Goal: Task Accomplishment & Management: Manage account settings

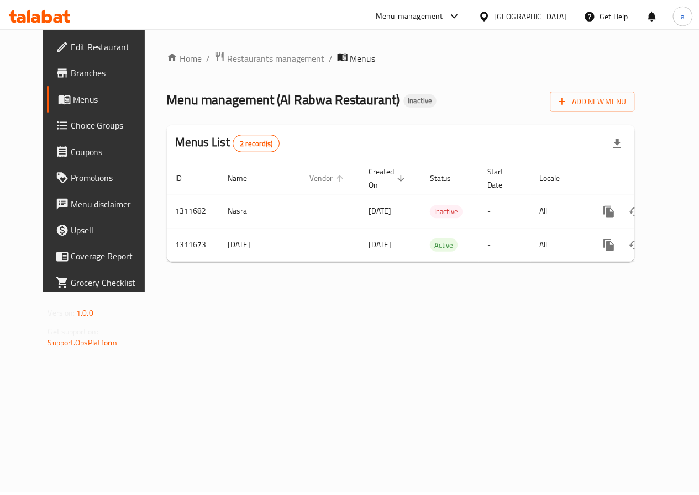
scroll to position [0, 4]
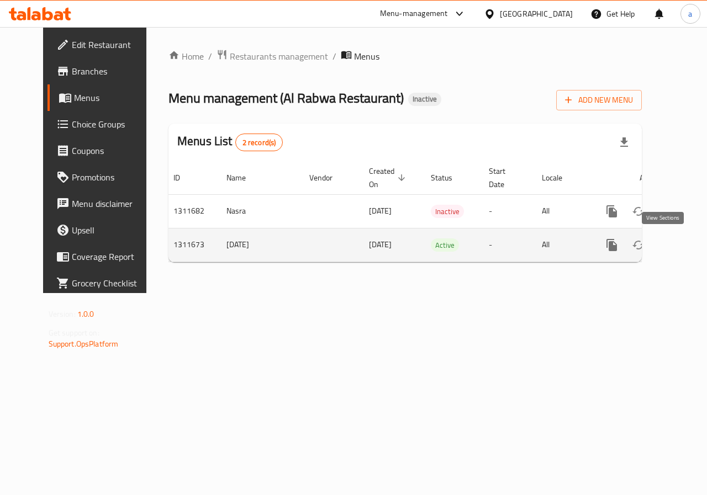
click at [678, 237] on link "enhanced table" at bounding box center [691, 245] width 27 height 27
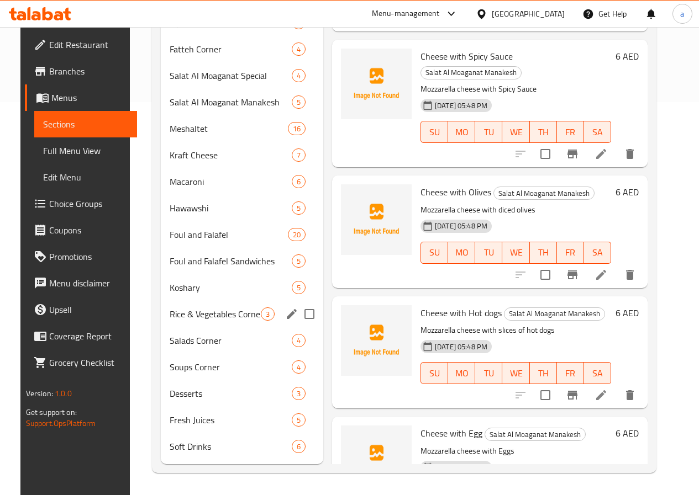
scroll to position [410, 0]
click at [187, 272] on div "Foul and Falafel Sandwiches 5" at bounding box center [242, 261] width 162 height 27
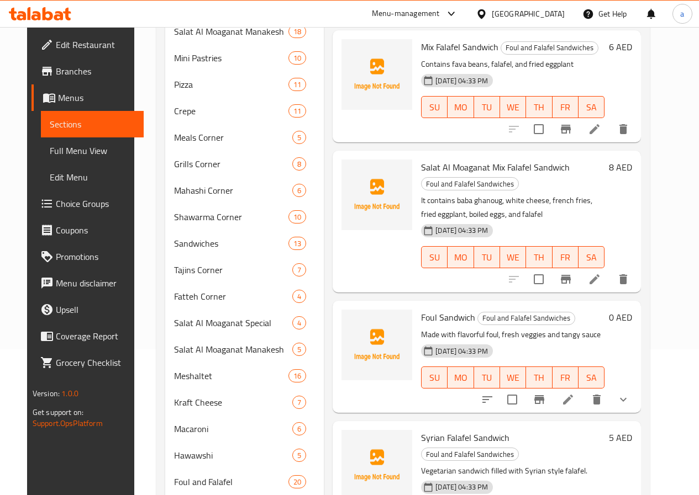
scroll to position [166, 0]
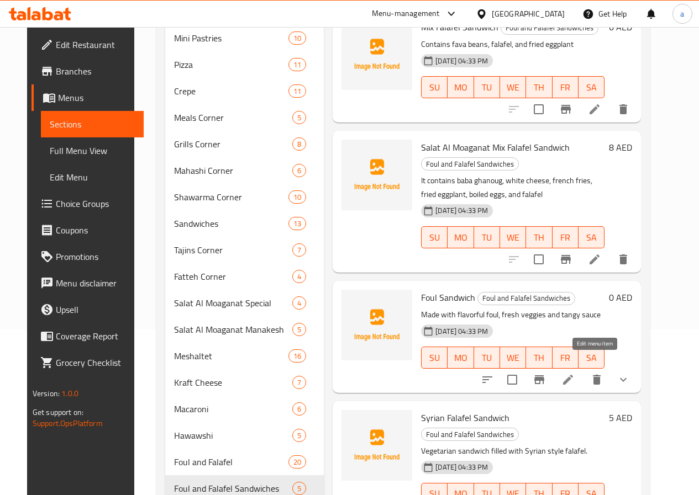
click at [574, 373] on icon at bounding box center [567, 379] width 13 height 13
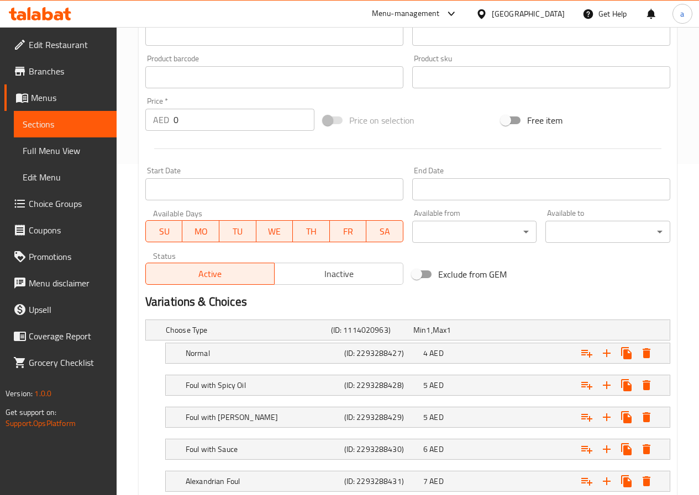
scroll to position [497, 0]
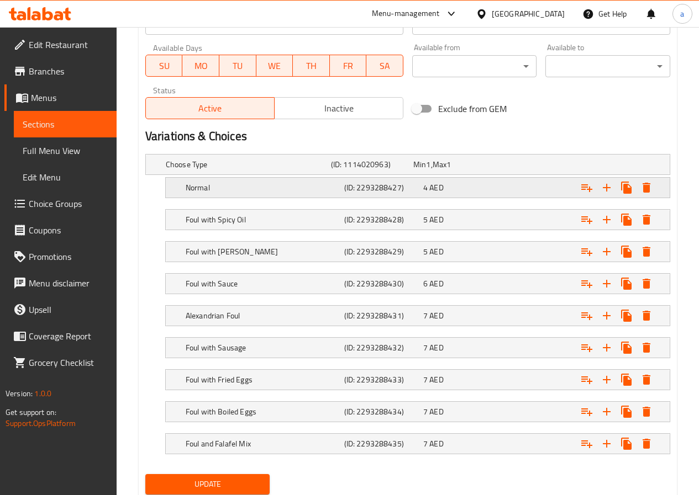
click at [284, 184] on h5 "Normal" at bounding box center [263, 187] width 154 height 11
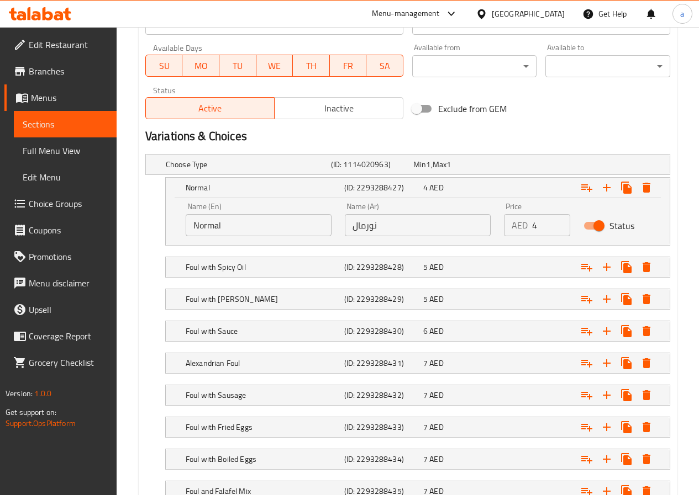
click at [395, 231] on input "نورمال" at bounding box center [418, 225] width 146 height 22
type input "عادي"
click at [503, 143] on h2 "Variations & Choices" at bounding box center [407, 136] width 525 height 17
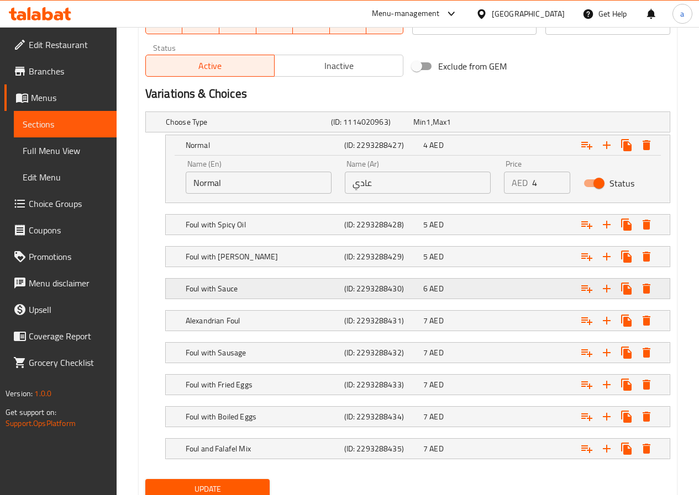
scroll to position [582, 0]
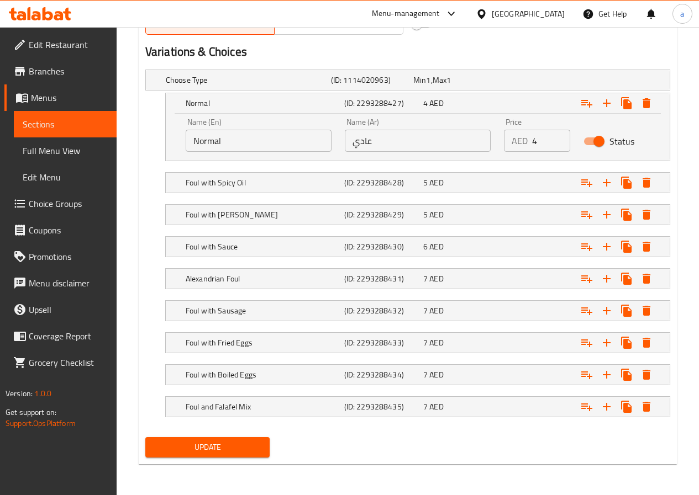
click at [212, 459] on div "Update" at bounding box center [208, 447] width 134 height 29
click at [210, 456] on button "Update" at bounding box center [207, 447] width 125 height 20
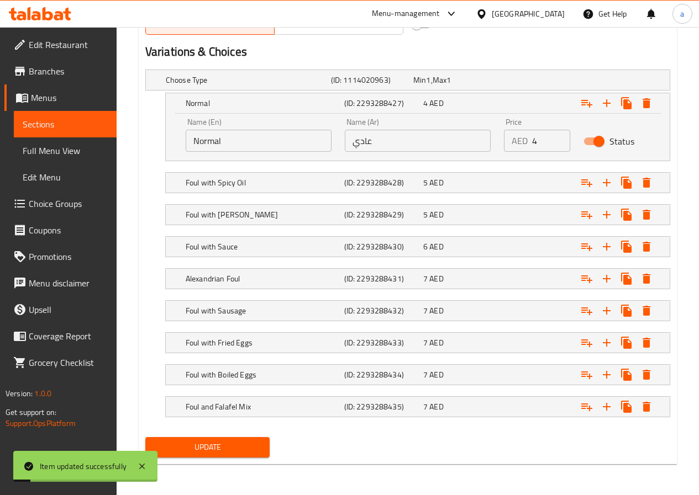
click at [464, 51] on h2 "Variations & Choices" at bounding box center [407, 52] width 525 height 17
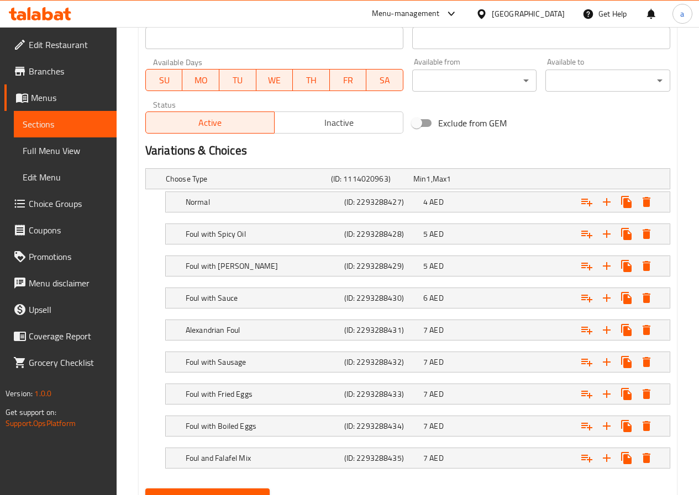
scroll to position [534, 0]
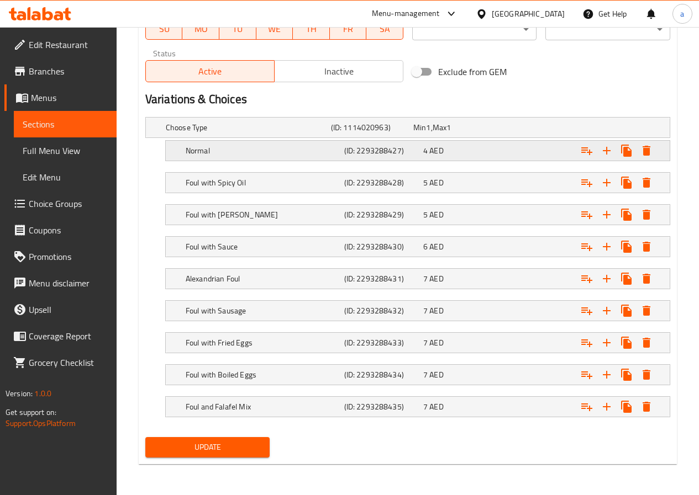
click at [410, 151] on h5 "(ID: 2293288427)" at bounding box center [381, 150] width 75 height 11
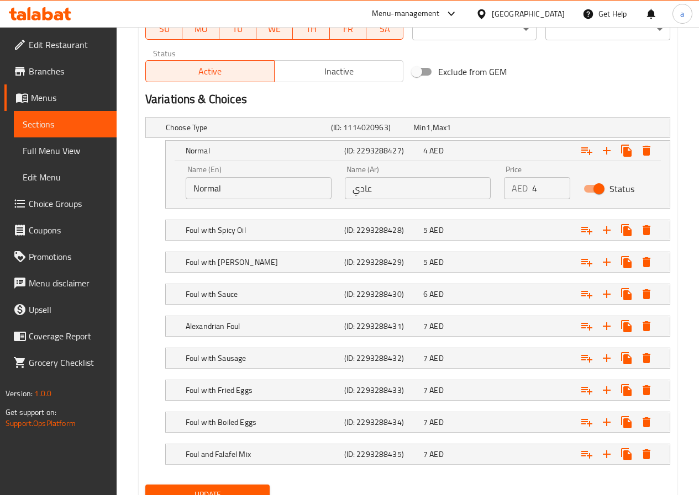
click at [72, 101] on span "Menus" at bounding box center [69, 97] width 77 height 13
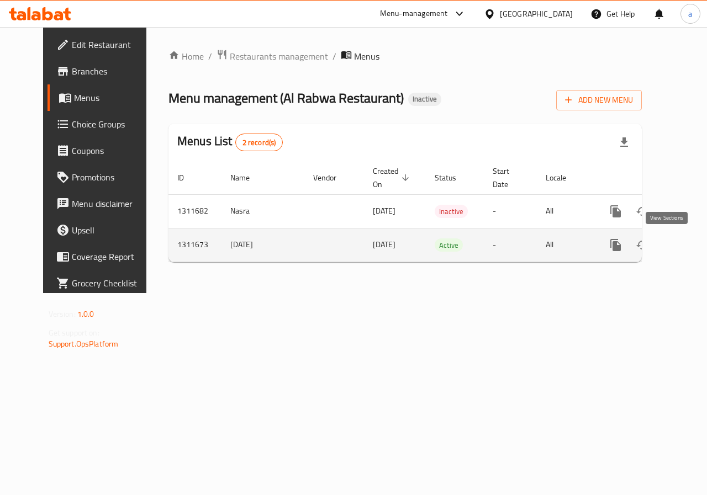
click at [689, 246] on icon "enhanced table" at bounding box center [695, 245] width 13 height 13
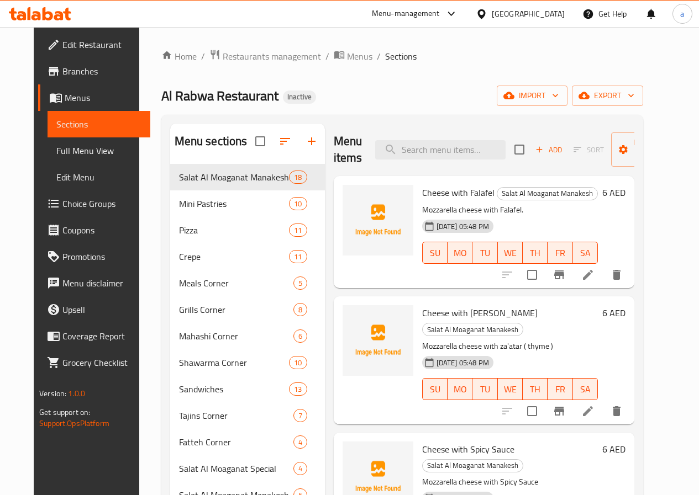
click at [65, 101] on span "Menus" at bounding box center [103, 97] width 77 height 13
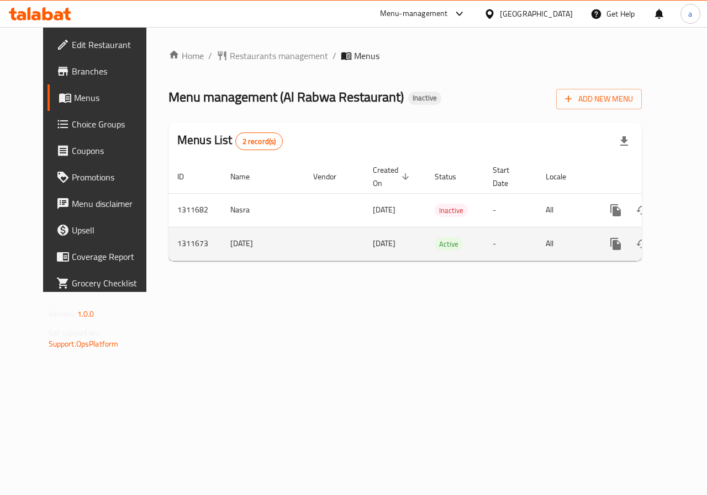
click at [373, 240] on span "[DATE]" at bounding box center [384, 243] width 23 height 14
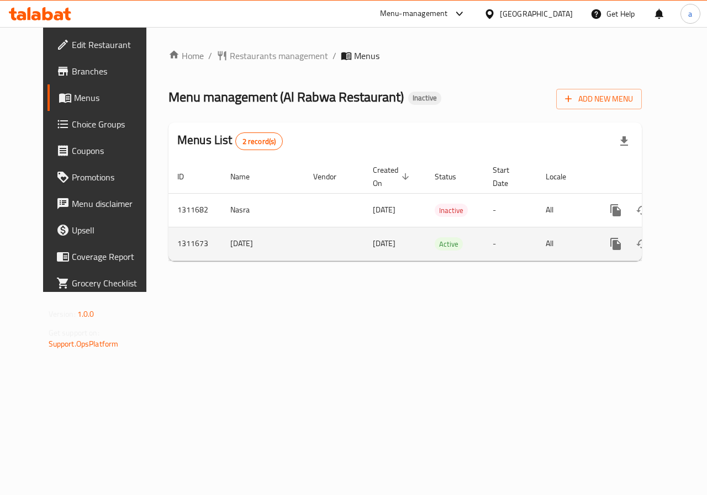
click at [373, 242] on span "[DATE]" at bounding box center [384, 243] width 23 height 14
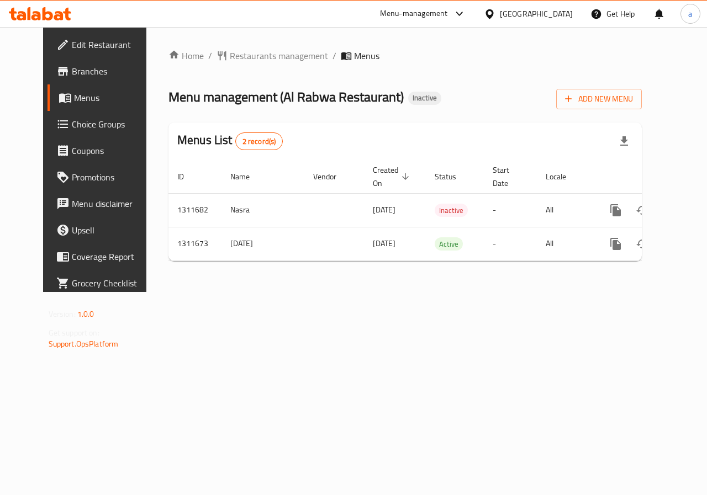
click at [333, 292] on div "Home / Restaurants management / Menus Menu management ( Al Rabwa Restaurant ) I…" at bounding box center [404, 159] width 517 height 265
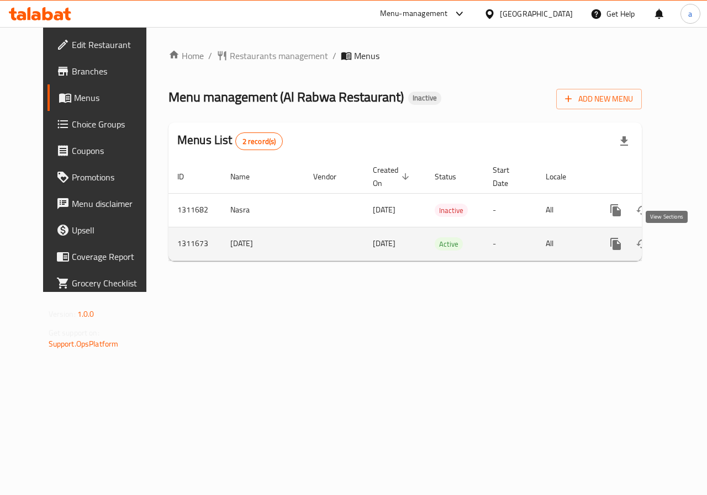
click at [689, 250] on icon "enhanced table" at bounding box center [695, 243] width 13 height 13
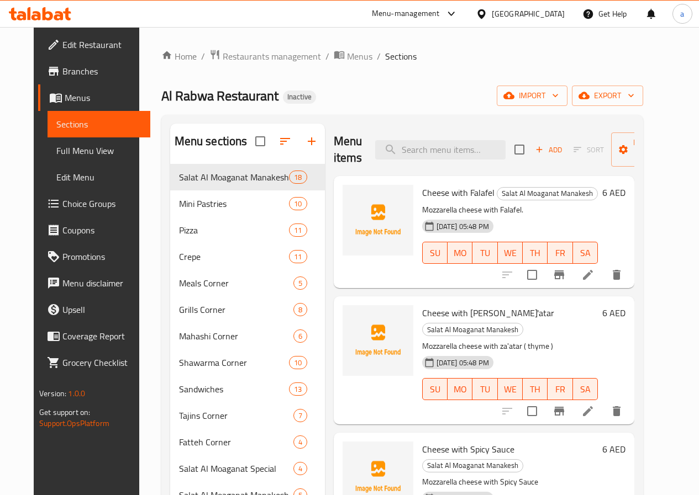
scroll to position [166, 0]
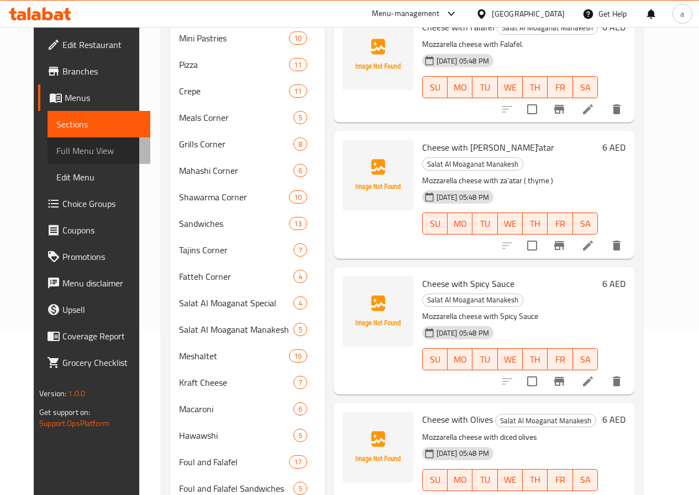
click at [60, 154] on span "Full Menu View" at bounding box center [98, 150] width 85 height 13
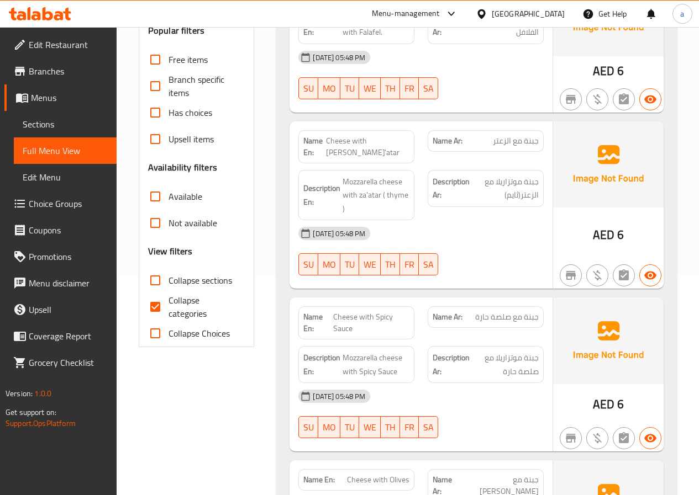
click at [154, 230] on input "Not available" at bounding box center [155, 223] width 27 height 27
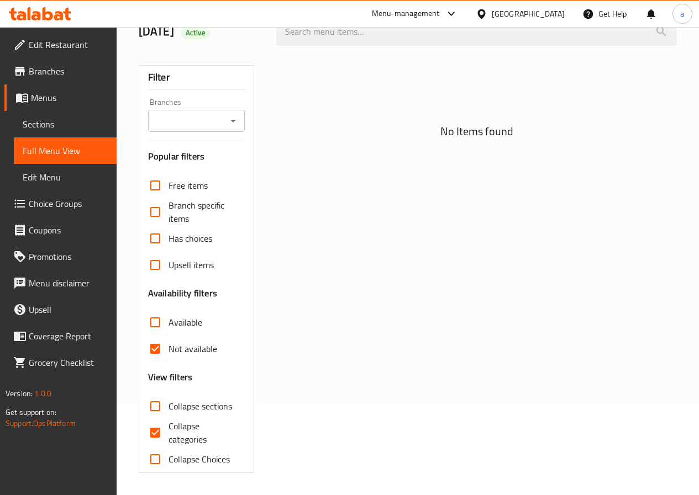
scroll to position [92, 0]
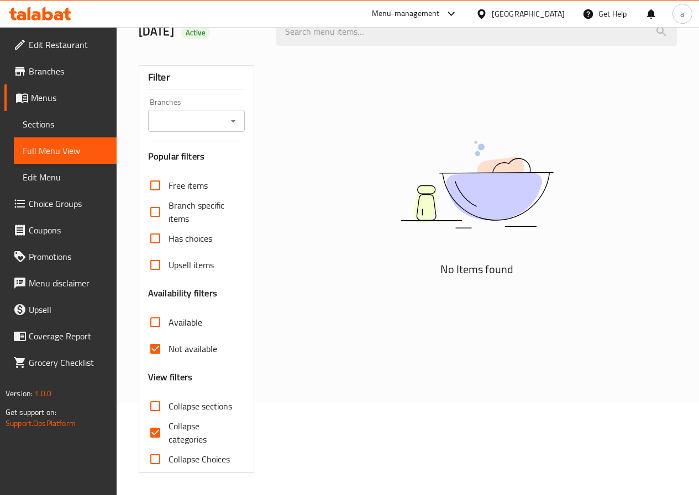
click at [157, 358] on input "Not available" at bounding box center [155, 349] width 27 height 27
checkbox input "false"
click at [157, 393] on input "Collapse sections" at bounding box center [155, 406] width 27 height 27
checkbox input "true"
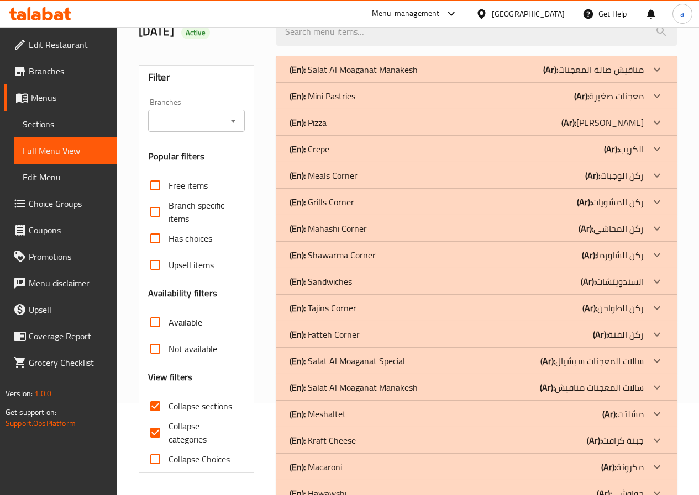
click at [157, 420] on input "Collapse categories" at bounding box center [155, 433] width 27 height 27
checkbox input "false"
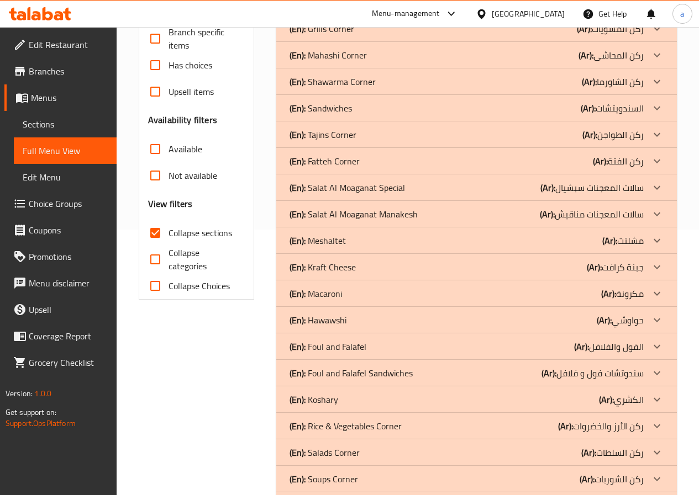
scroll to position [364, 0]
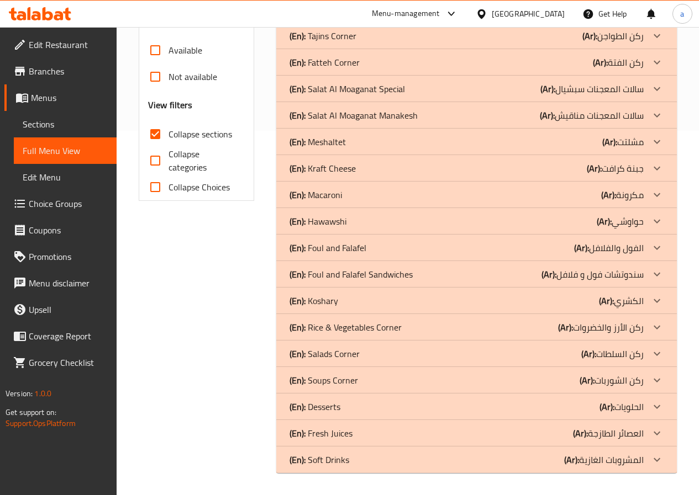
click at [424, 459] on div "(En): Soft Drinks (Ar): المشروبات الغازية" at bounding box center [466, 459] width 354 height 13
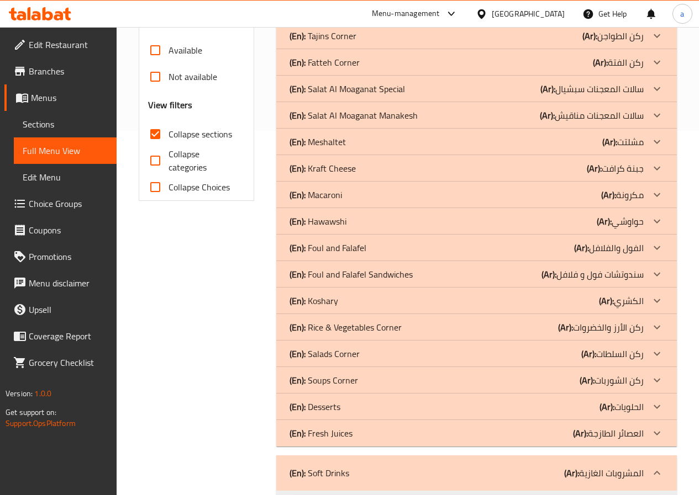
click at [353, 436] on div "(En): Fresh Juices (Ar): العصائر الطازجة" at bounding box center [466, 433] width 354 height 13
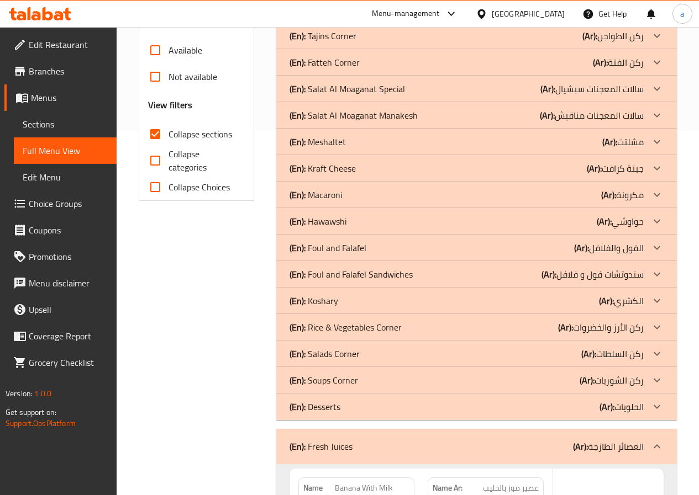
click at [356, 410] on div "(En): Desserts (Ar): الحلويات" at bounding box center [466, 406] width 354 height 13
click at [353, 384] on p "(En): Soups Corner" at bounding box center [323, 380] width 68 height 13
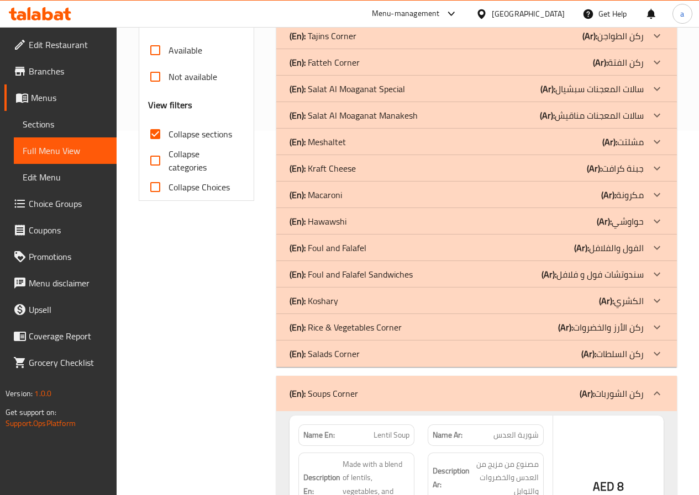
click at [351, 360] on p "(En): Salads Corner" at bounding box center [324, 353] width 70 height 13
click at [348, 334] on p "(En): Rice & Vegetables Corner" at bounding box center [345, 327] width 112 height 13
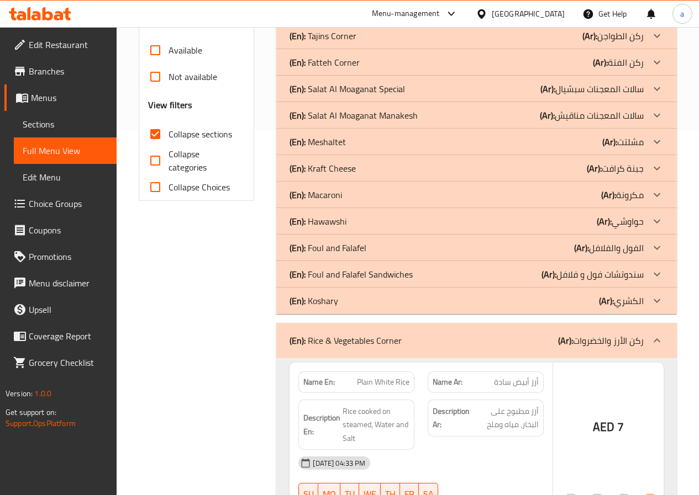
click at [346, 300] on div "(En): Koshary (Ar): الكشري" at bounding box center [466, 300] width 354 height 13
click at [359, 268] on p "(En): Foul and Falafel Sandwiches" at bounding box center [350, 274] width 123 height 13
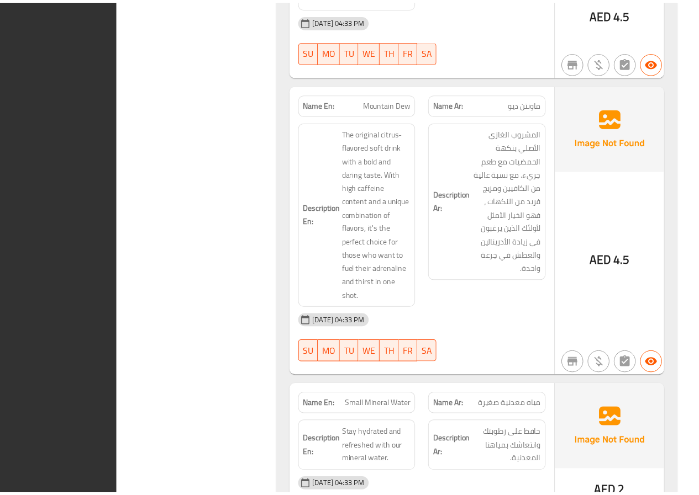
scroll to position [9522, 0]
